Goal: Information Seeking & Learning: Find specific fact

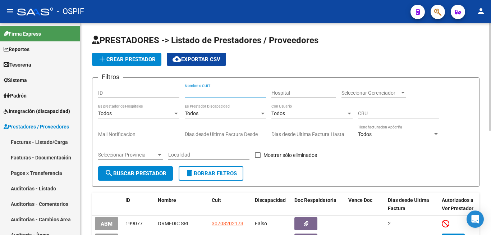
click at [210, 92] on input "Nombre o CUIT" at bounding box center [225, 93] width 81 height 6
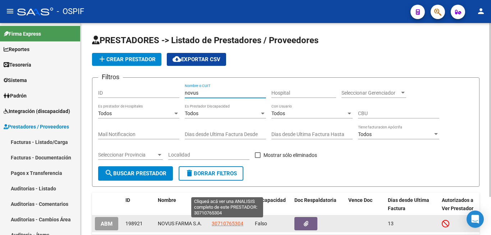
type input "novus"
click at [232, 224] on span "30710765304" at bounding box center [228, 224] width 32 height 6
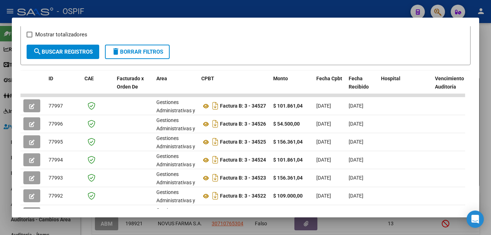
scroll to position [144, 0]
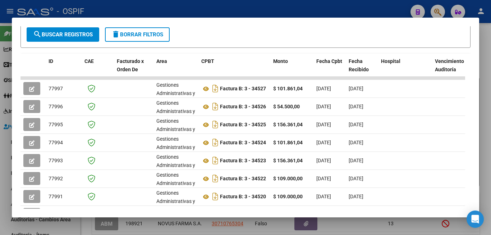
click at [489, 171] on div at bounding box center [245, 117] width 491 height 235
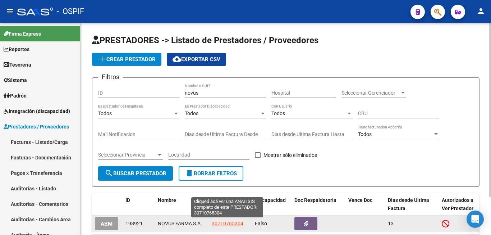
click at [227, 222] on span "30710765304" at bounding box center [228, 224] width 32 height 6
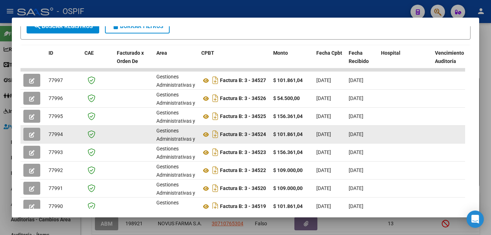
scroll to position [130, 0]
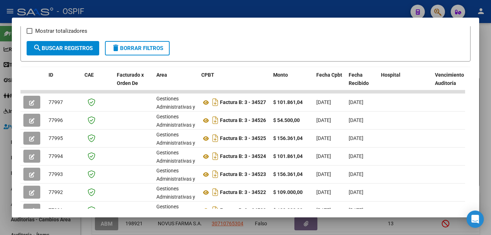
click at [491, 183] on div at bounding box center [245, 117] width 491 height 235
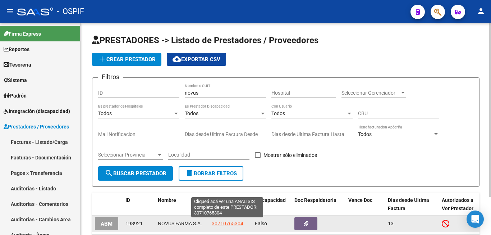
click at [230, 223] on span "30710765304" at bounding box center [228, 224] width 32 height 6
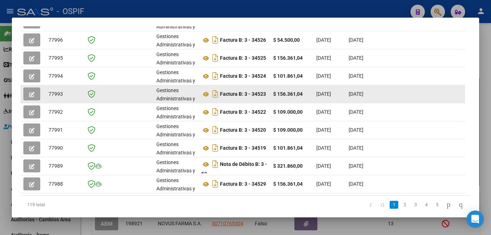
scroll to position [216, 0]
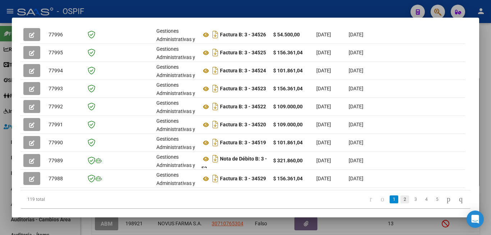
click at [401, 203] on link "2" at bounding box center [405, 199] width 9 height 8
click at [390, 203] on link "1" at bounding box center [394, 199] width 9 height 8
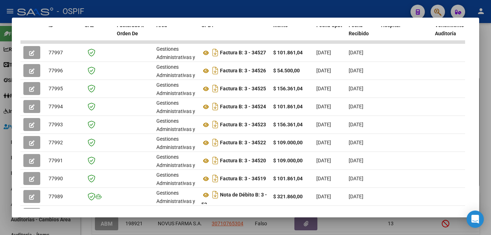
scroll to position [36, 0]
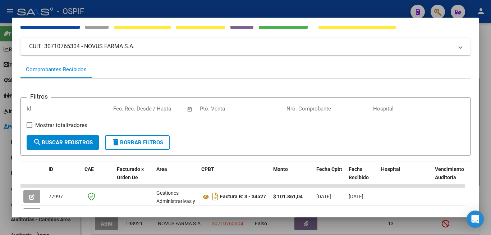
click at [444, 135] on div "Filtros Id Start date – End date Fec. Rec. Desde / Hasta Pto. Venta Nro. Compro…" at bounding box center [246, 119] width 438 height 32
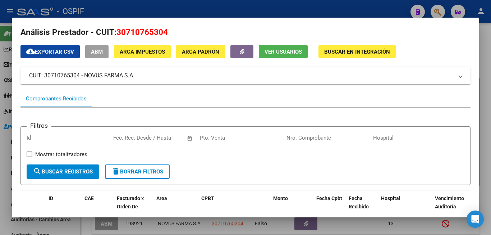
scroll to position [0, 0]
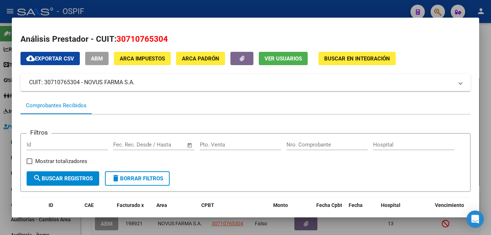
click at [415, 171] on div "Filtros Id Start date – End date Fec. Rec. Desde / Hasta Pto. Venta Nro. Compro…" at bounding box center [246, 155] width 438 height 32
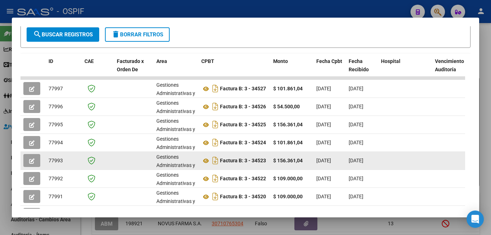
scroll to position [238, 0]
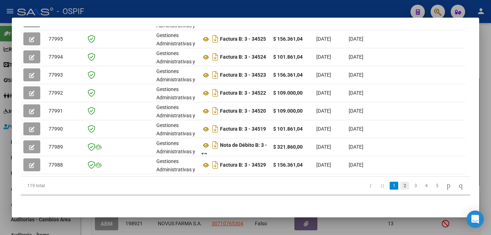
click at [401, 186] on link "2" at bounding box center [405, 186] width 9 height 8
click at [412, 186] on link "3" at bounding box center [416, 186] width 9 height 8
click at [422, 185] on link "4" at bounding box center [426, 186] width 9 height 8
click at [422, 187] on link "5" at bounding box center [426, 186] width 9 height 8
click at [422, 189] on link "6" at bounding box center [426, 186] width 9 height 8
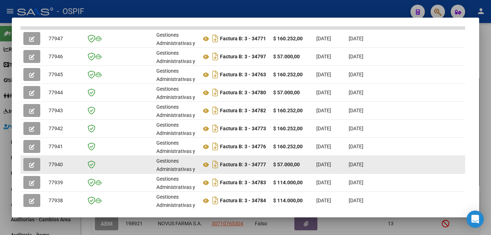
scroll to position [166, 0]
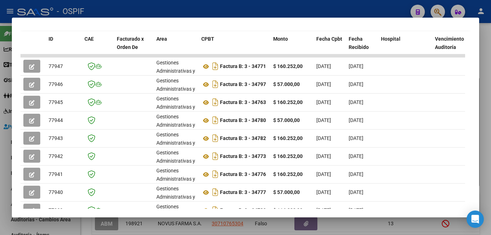
click at [193, 23] on mat-dialog-container "Análisis Prestador - CUIT: 30710765304 cloud_download Exportar CSV ABM ARCA Imp…" at bounding box center [246, 118] width 468 height 200
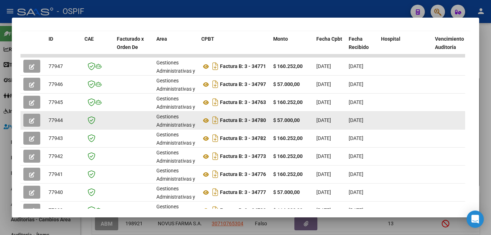
scroll to position [0, 0]
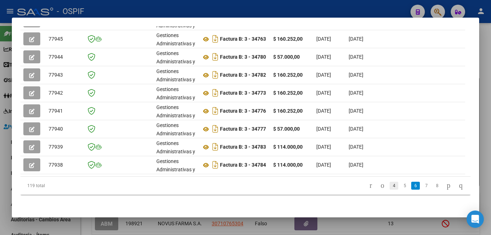
click at [390, 189] on link "4" at bounding box center [394, 186] width 9 height 8
click at [422, 186] on link "5" at bounding box center [426, 186] width 9 height 8
click at [401, 188] on link "4" at bounding box center [405, 186] width 9 height 8
click at [401, 184] on link "3" at bounding box center [405, 186] width 9 height 8
click at [401, 186] on link "2" at bounding box center [405, 186] width 9 height 8
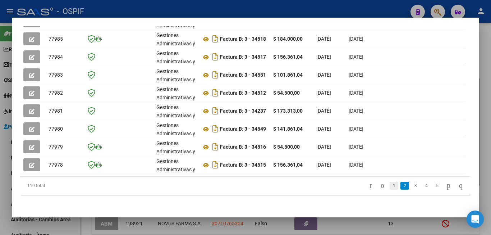
click at [390, 186] on link "1" at bounding box center [394, 186] width 9 height 8
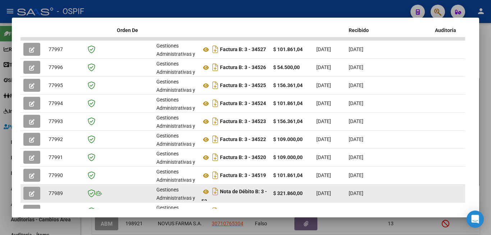
scroll to position [166, 0]
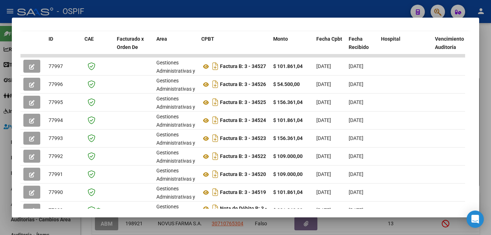
click at [486, 155] on div at bounding box center [245, 117] width 491 height 235
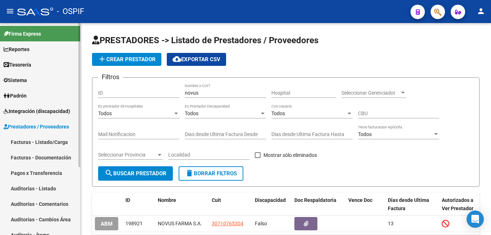
click at [39, 145] on link "Facturas - Listado/Carga" at bounding box center [40, 141] width 80 height 15
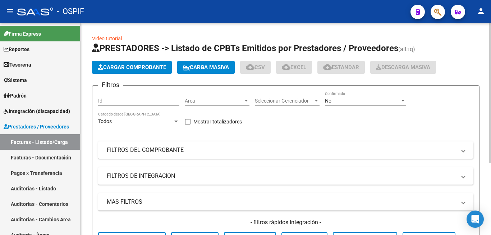
click at [356, 101] on div "No" at bounding box center [362, 101] width 75 height 6
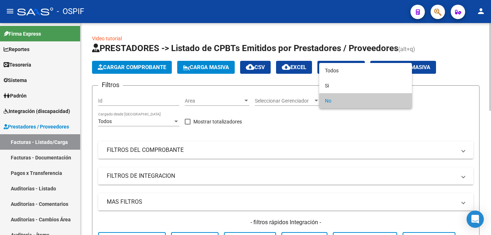
click at [356, 101] on span "No" at bounding box center [365, 100] width 81 height 15
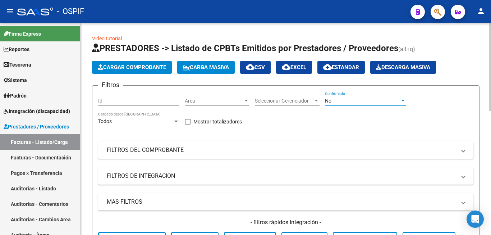
click at [354, 101] on div "No" at bounding box center [362, 101] width 75 height 6
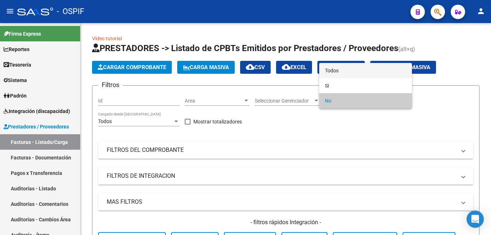
click at [350, 71] on span "Todos" at bounding box center [365, 70] width 81 height 15
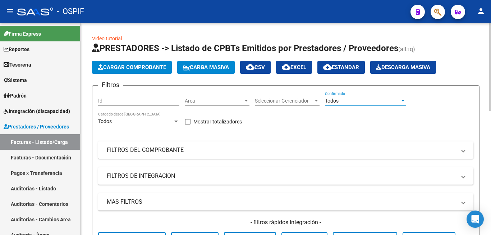
click at [337, 150] on mat-panel-title "FILTROS DEL COMPROBANTE" at bounding box center [282, 150] width 350 height 8
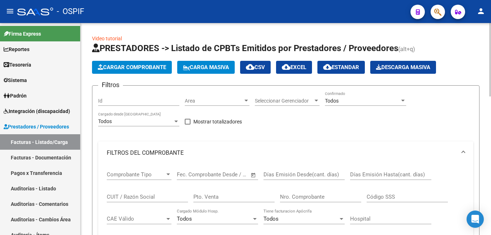
click at [304, 195] on input "Nro. Comprobante" at bounding box center [320, 197] width 81 height 6
type input "34536"
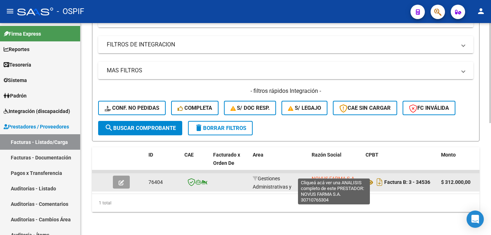
click at [330, 176] on span "NOVUS FARMA S.A." at bounding box center [334, 179] width 44 height 6
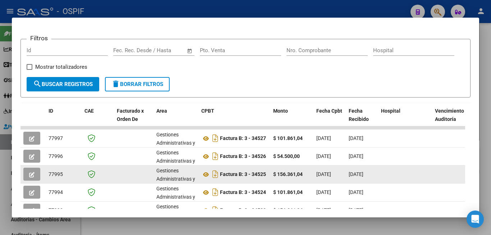
scroll to position [238, 0]
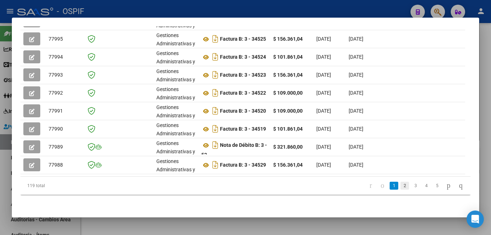
click at [401, 186] on link "2" at bounding box center [405, 186] width 9 height 8
click at [412, 187] on link "3" at bounding box center [416, 186] width 9 height 8
click at [422, 187] on link "4" at bounding box center [426, 186] width 9 height 8
click at [422, 186] on link "5" at bounding box center [426, 186] width 9 height 8
click at [422, 186] on link "6" at bounding box center [426, 186] width 9 height 8
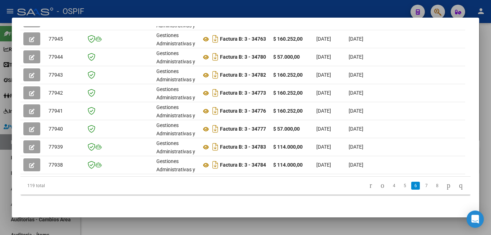
click at [484, 152] on div at bounding box center [245, 117] width 491 height 235
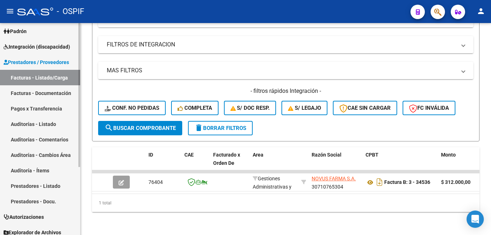
scroll to position [100, 0]
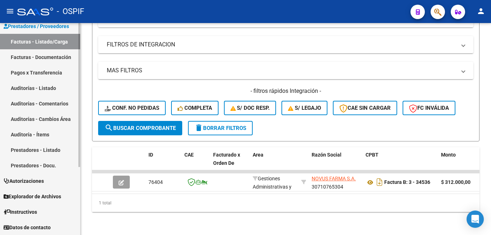
click at [51, 150] on link "Prestadores - Listado" at bounding box center [40, 149] width 80 height 15
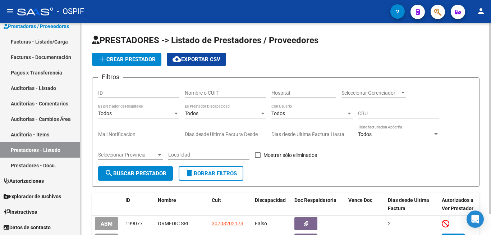
click at [196, 92] on input "Nombre o CUIT" at bounding box center [225, 93] width 81 height 6
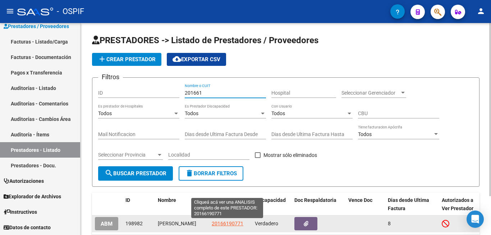
type input "201661"
click at [233, 224] on span "20166190771" at bounding box center [228, 224] width 32 height 6
type textarea "20166190771"
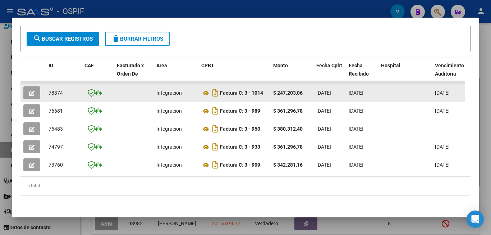
scroll to position [144, 0]
